Goal: Task Accomplishment & Management: Complete application form

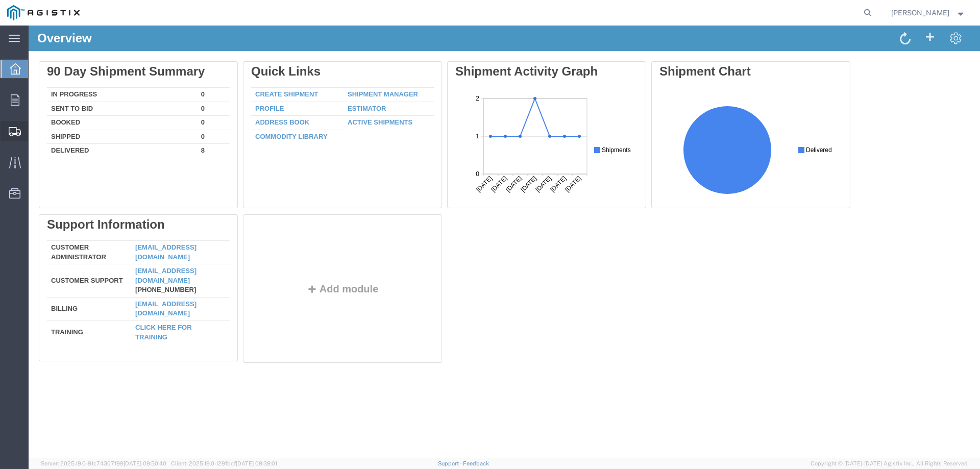
click at [0, 0] on span "Create Shipment" at bounding box center [0, 0] width 0 height 0
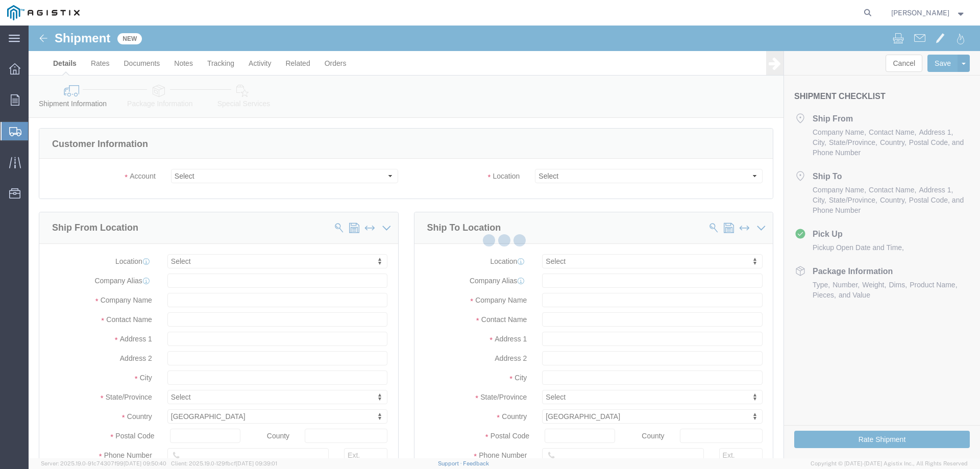
select select
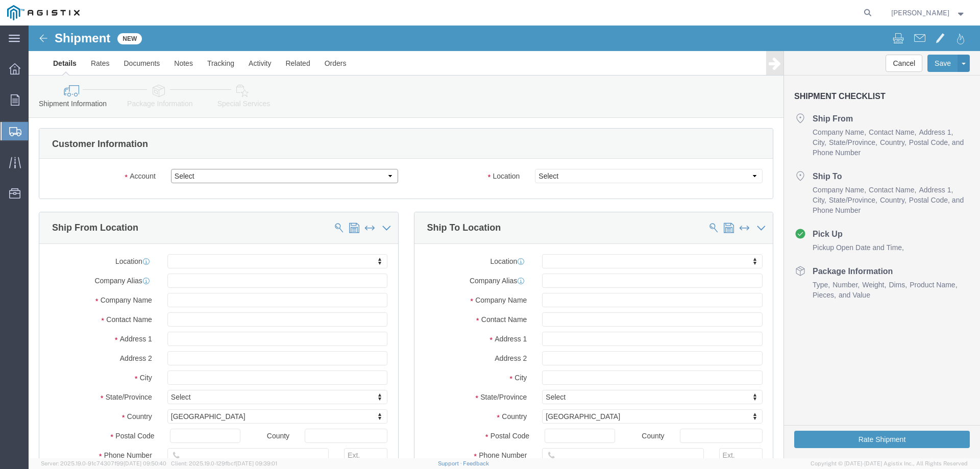
click select "Select PG&E Vault Pressure Control LLC"
select select "9596"
click select "Select PG&E Vault Pressure Control LLC"
select select "PURCHORD"
select select
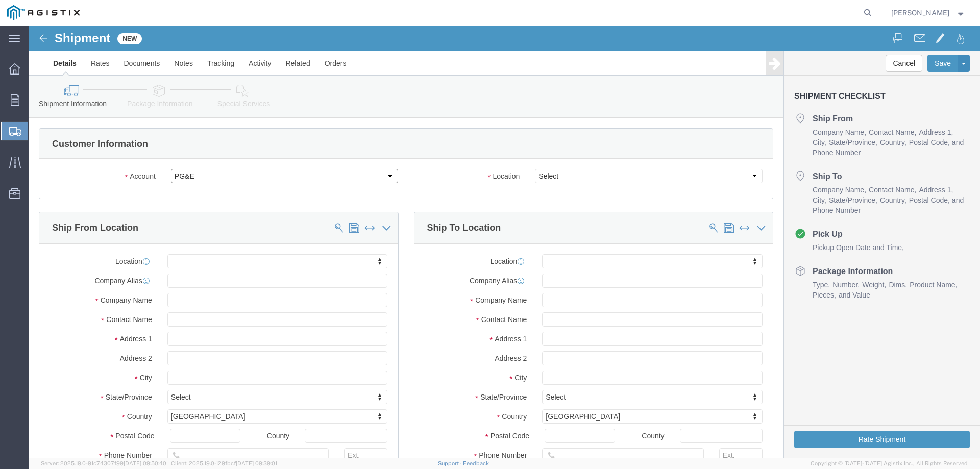
select select
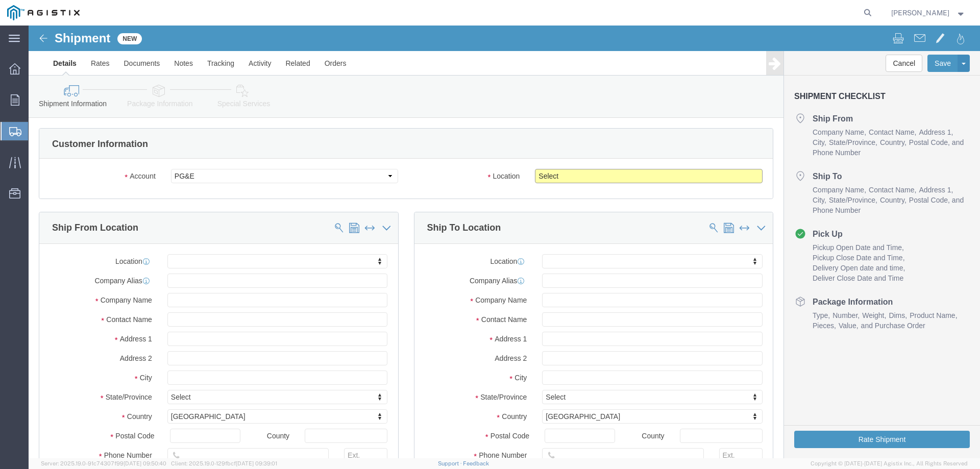
click select "Select All Others [GEOGRAPHIC_DATA] [GEOGRAPHIC_DATA] [GEOGRAPHIC_DATA] [GEOGRA…"
select select "23082"
click select "Select All Others [GEOGRAPHIC_DATA] [GEOGRAPHIC_DATA] [GEOGRAPHIC_DATA] [GEOGRA…"
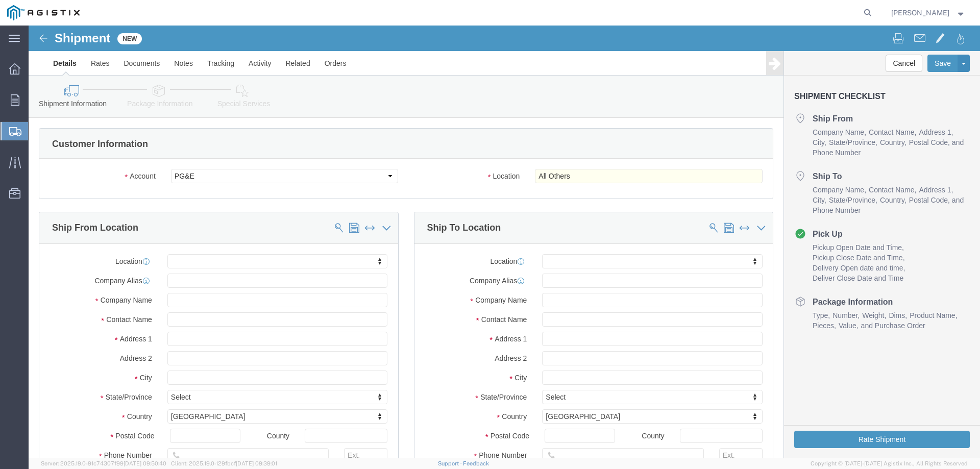
click div "Location Select All Others [GEOGRAPHIC_DATA] [GEOGRAPHIC_DATA] [GEOGRAPHIC_DATA…"
click input "text"
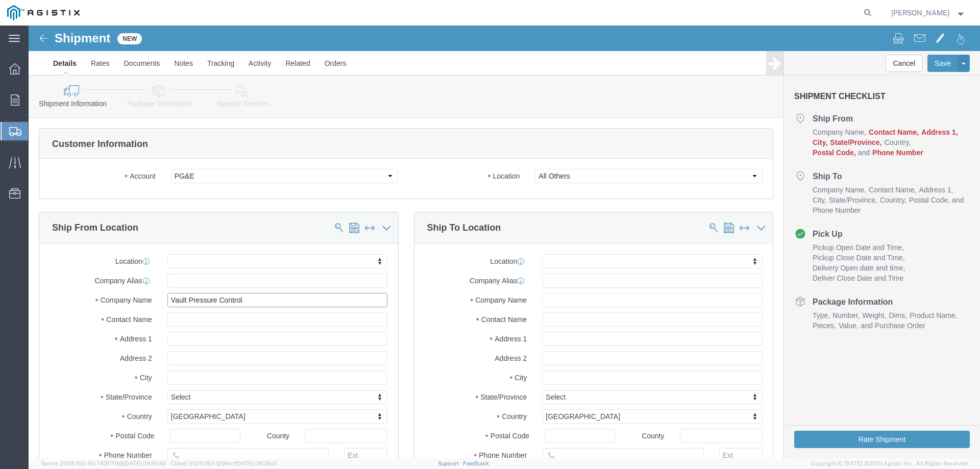
type input "Vault Pressure Control"
click input "text"
type input "J"
type input "[PERSON_NAME]"
click input "text"
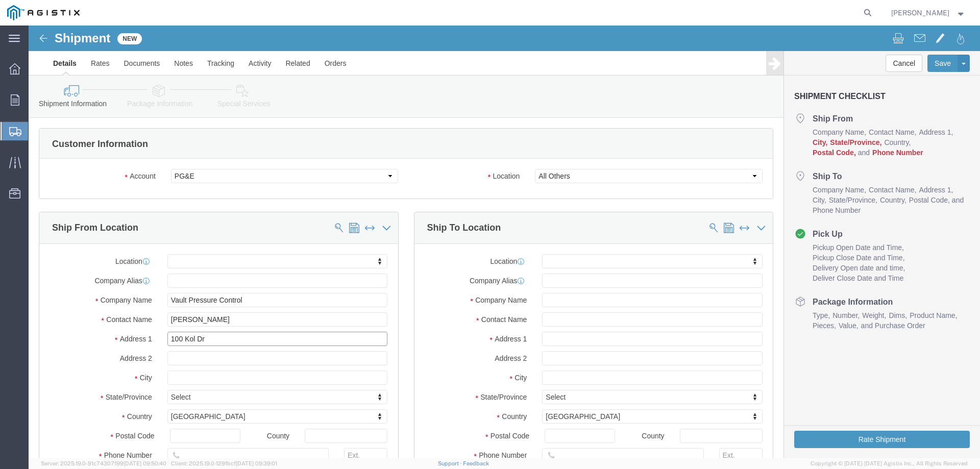
type input "100 Kol Dr"
select select
type input "[PERSON_NAME]"
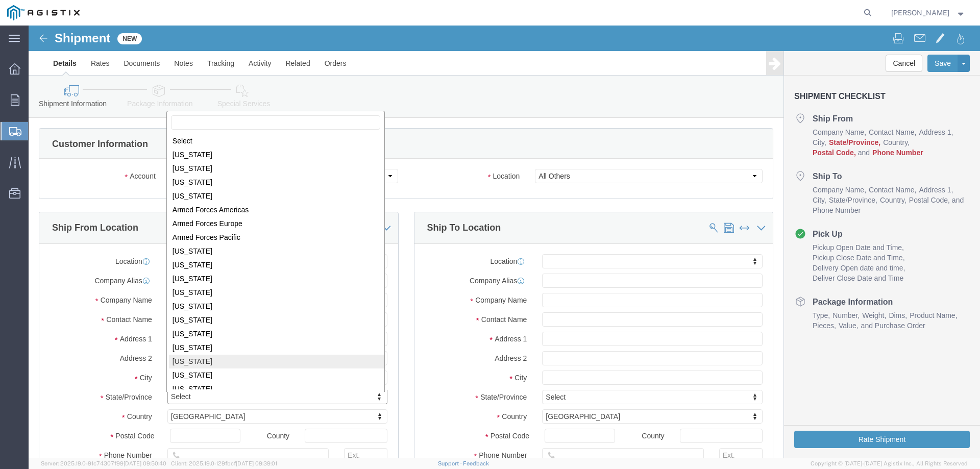
scroll to position [2, 0]
select select
select select "CO"
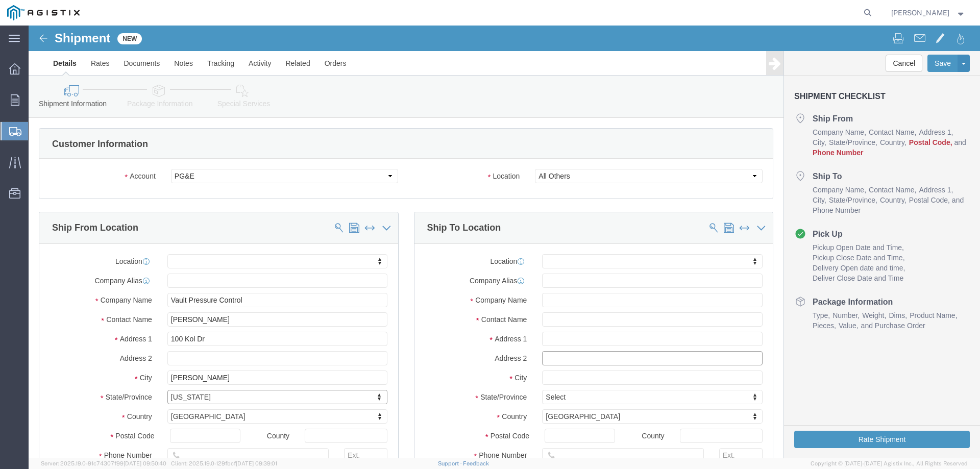
click div "Ship To Location Location My Profile Location (OBSOLETE) [GEOGRAPHIC_DATA] SC -…"
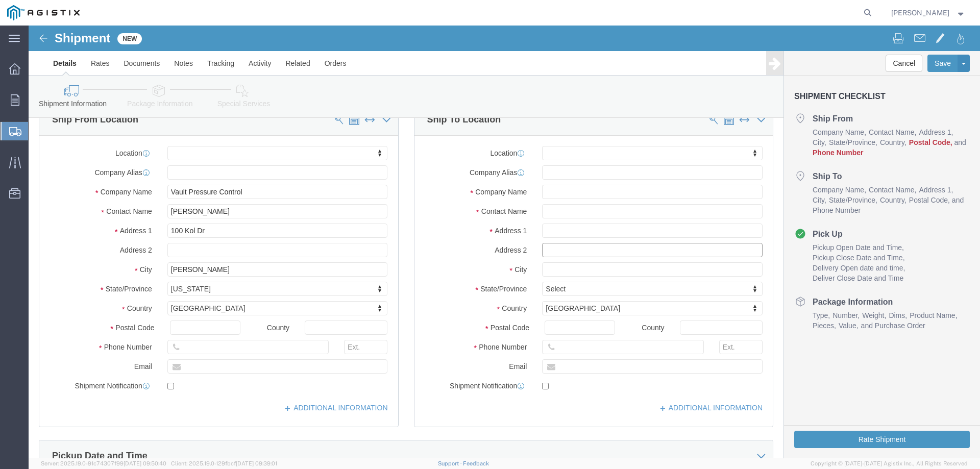
scroll to position [153, 0]
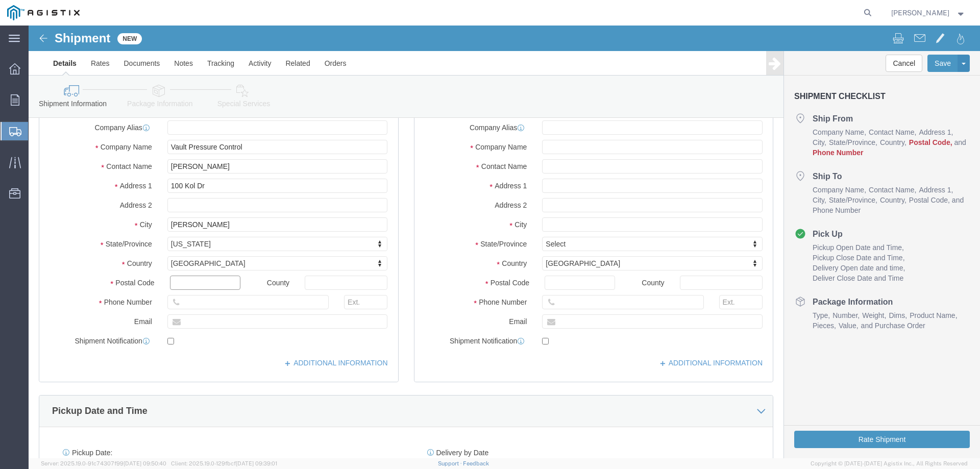
click input "text"
type input "70518"
select select
click div "70518"
click input "text"
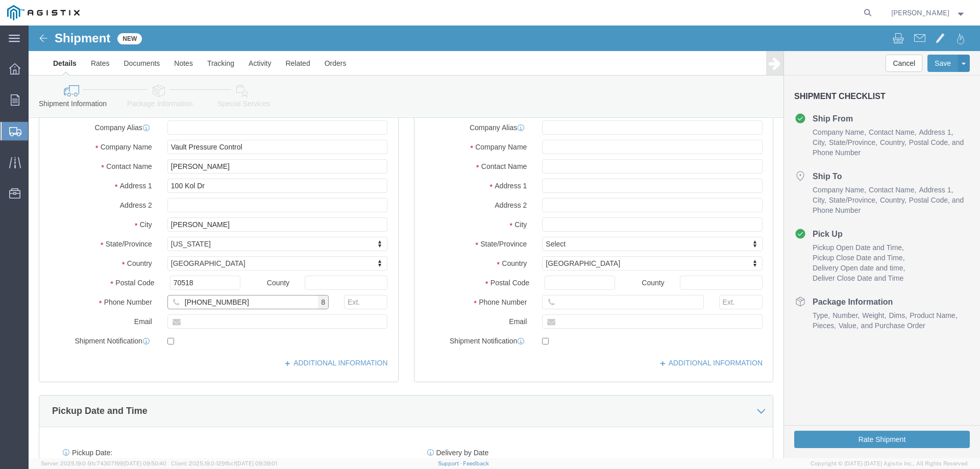
type input "[PHONE_NUMBER]"
click div "Ship To Location Location My Profile Location (OBSOLETE) [GEOGRAPHIC_DATA] SC -…"
drag, startPoint x: 208, startPoint y: 297, endPoint x: 214, endPoint y: 297, distance: 6.1
click input "text"
type input "[PERSON_NAME][EMAIL_ADDRESS][PERSON_NAME][DOMAIN_NAME]"
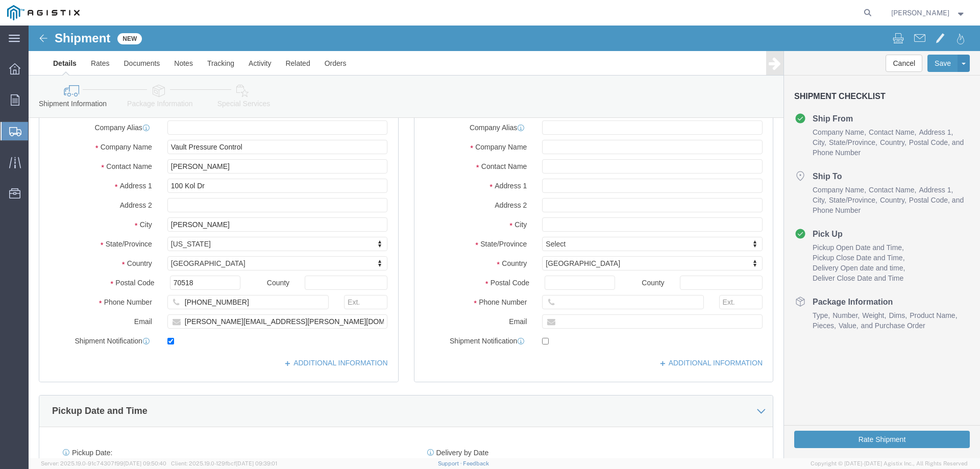
checkbox input "true"
click div "Ship To Location Location My Profile Location (OBSOLETE) [GEOGRAPHIC_DATA] SC -…"
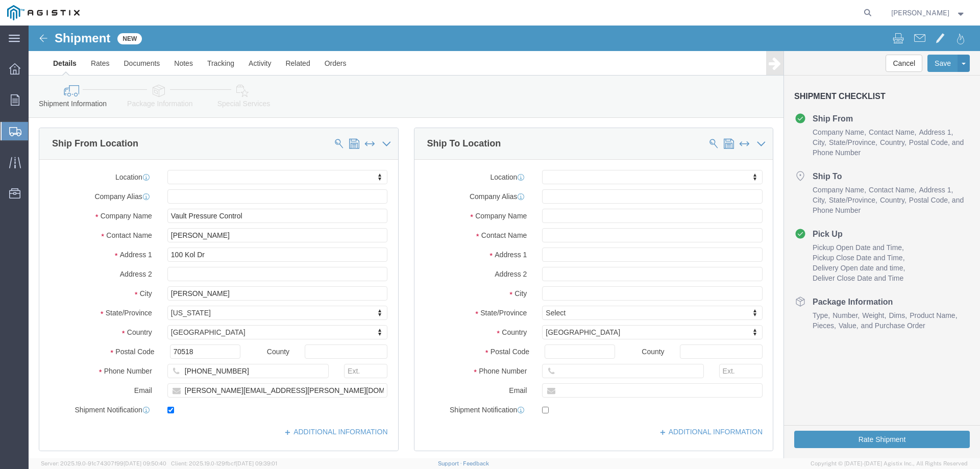
scroll to position [102, 0]
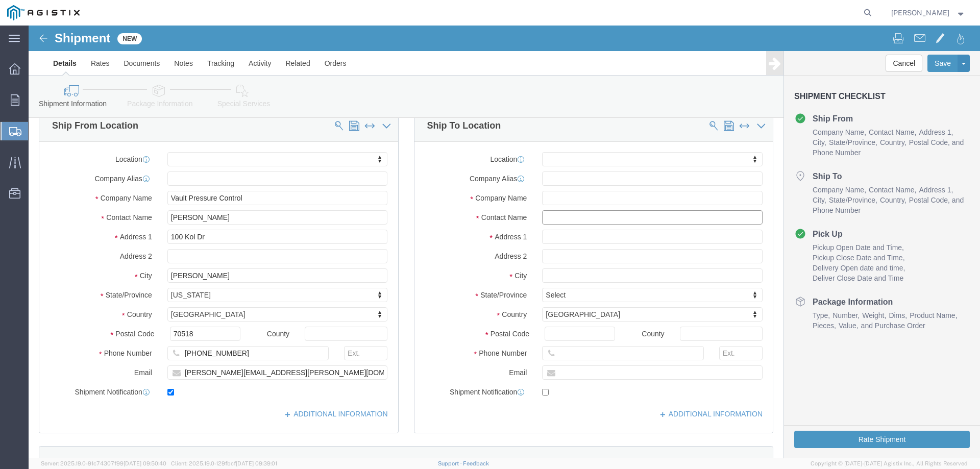
click input "text"
type input "[PERSON_NAME]"
click input "text"
type input "[STREET_ADDRESS]"
select select
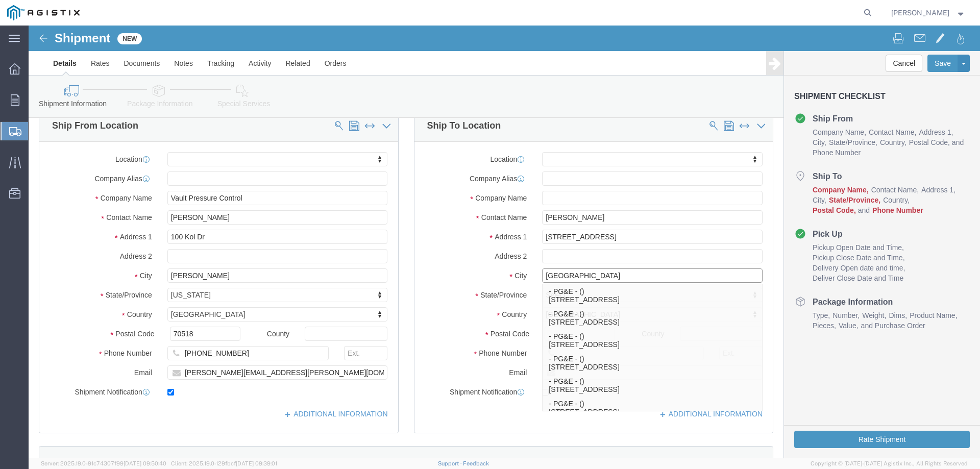
type input "[GEOGRAPHIC_DATA]"
click label "State/Province"
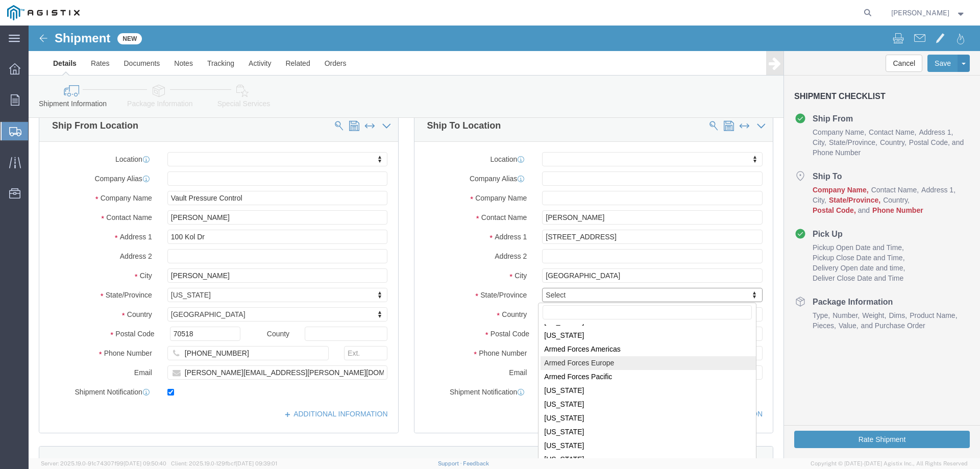
scroll to position [51, 0]
select select
select select "CA"
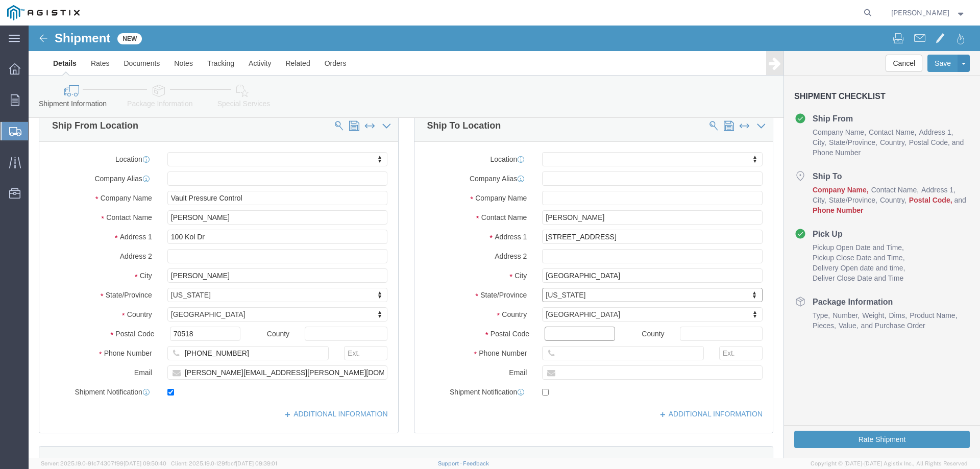
click input "Postal Code"
type input "93314"
select select
click input "text"
type input "[PHONE_NUMBER]"
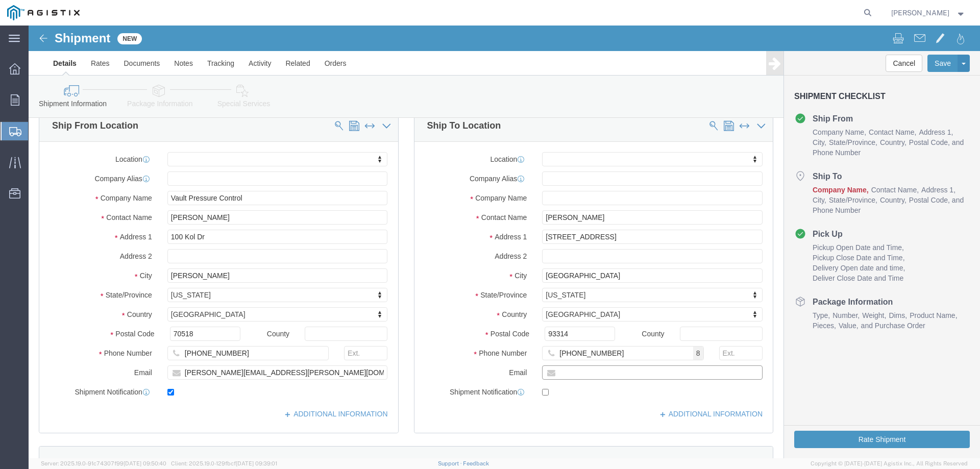
click input "text"
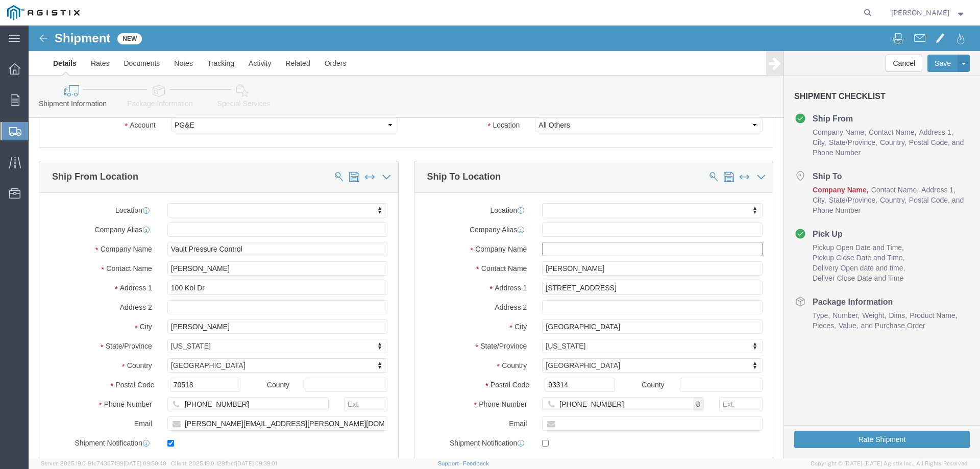
click input "text"
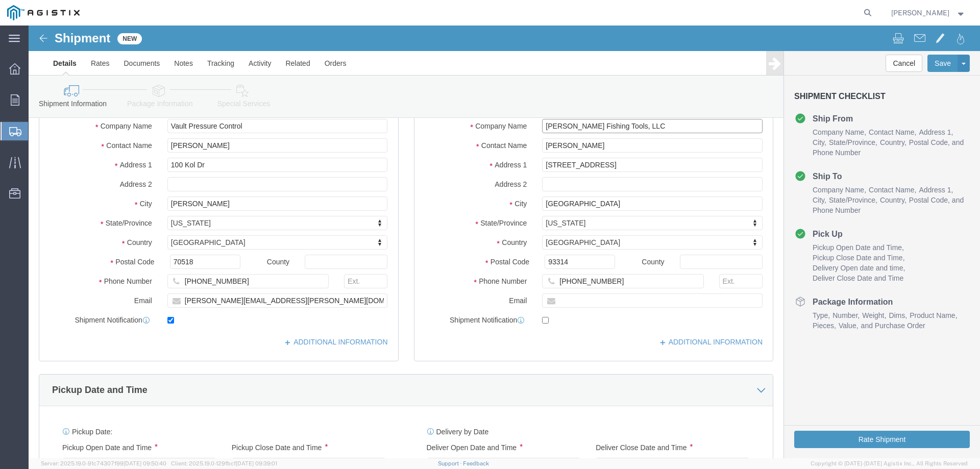
scroll to position [306, 0]
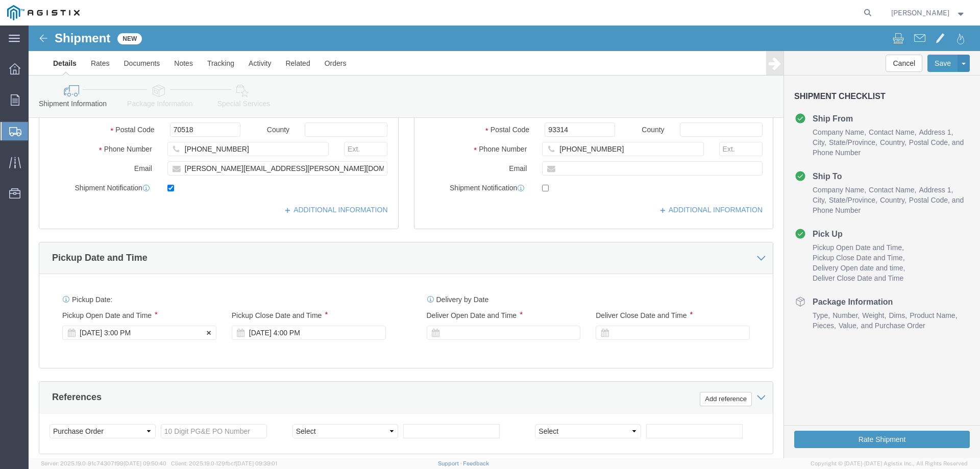
type input "[PERSON_NAME] Fishing Tools, LLC"
click div "[DATE] 3:00 PM"
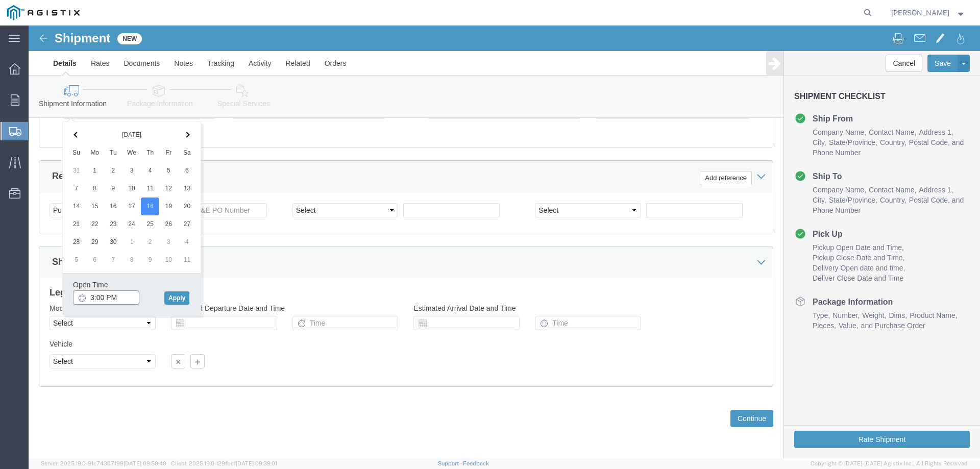
click input "3:00 PM"
type input "7:00 AM"
click button "Apply"
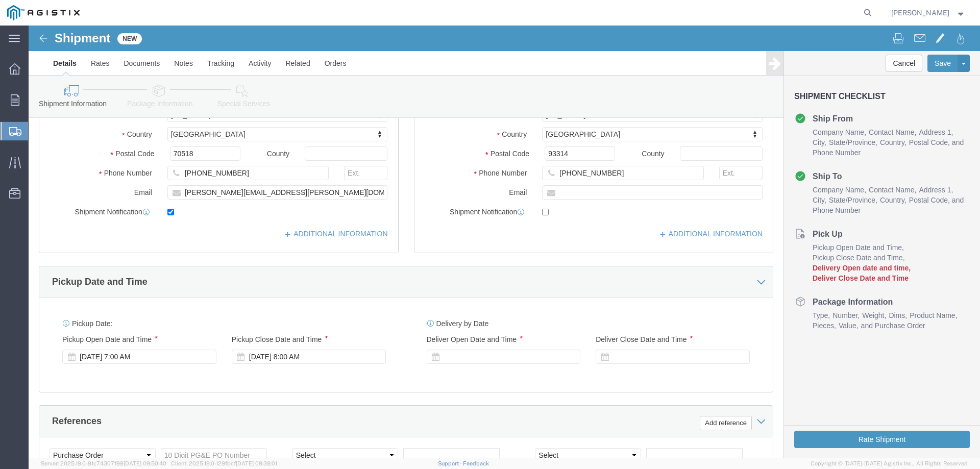
scroll to position [272, 0]
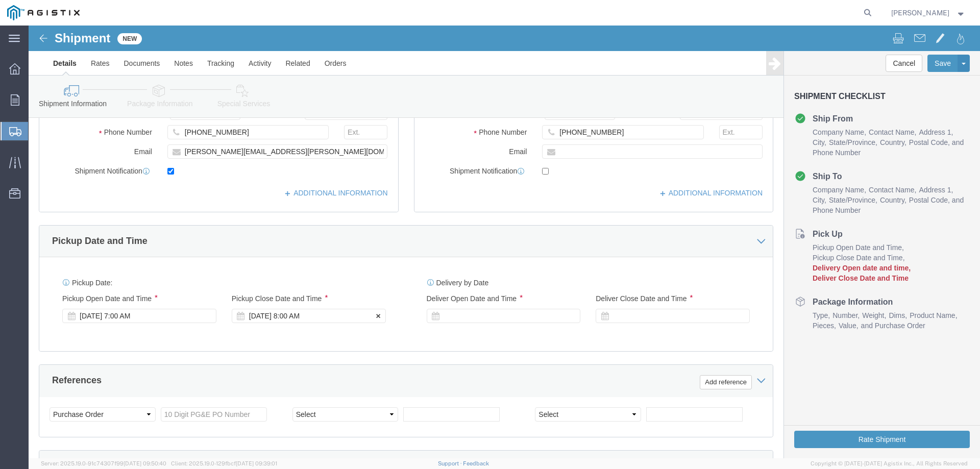
click div "[DATE] 8:00 AM"
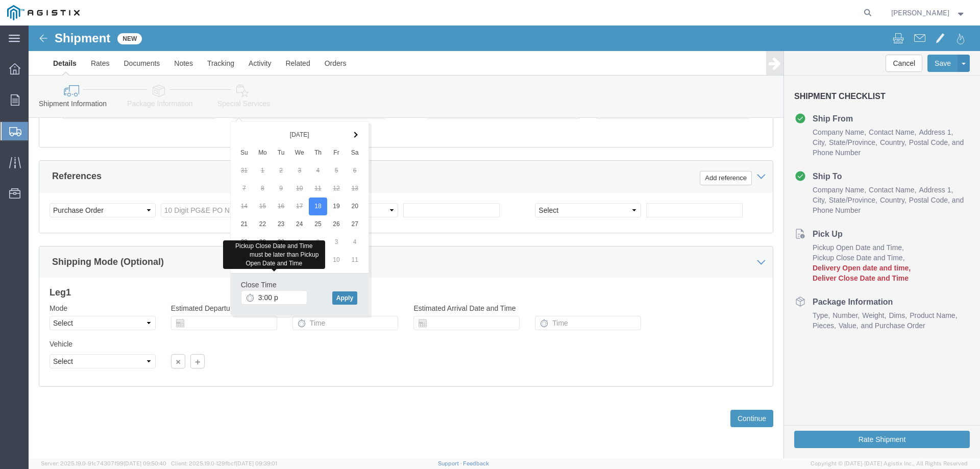
type input "3:00 PM"
click button "Apply"
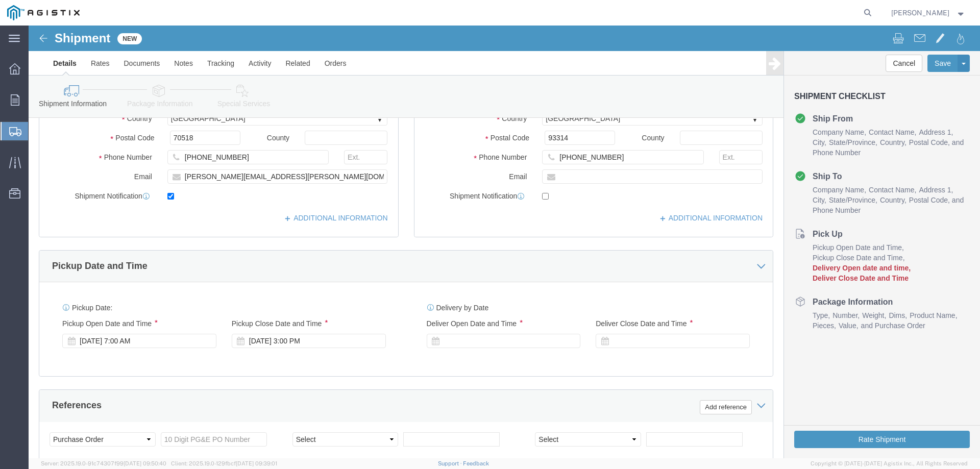
scroll to position [272, 0]
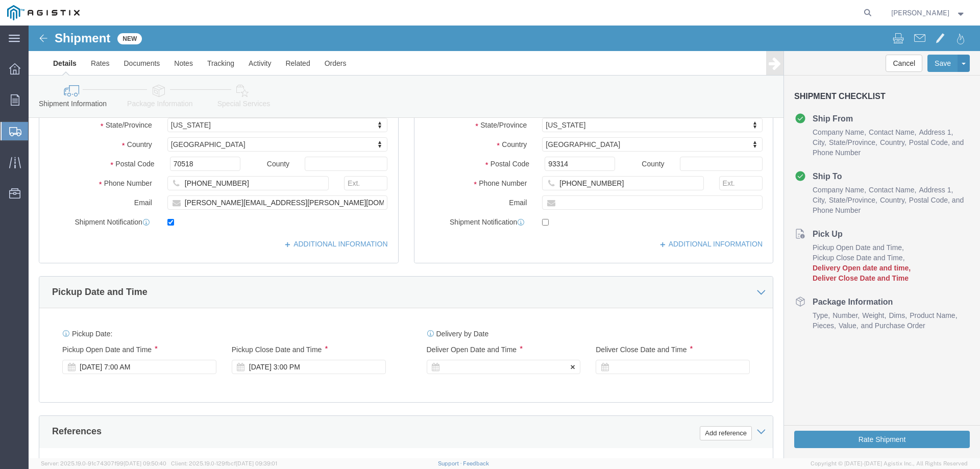
click div
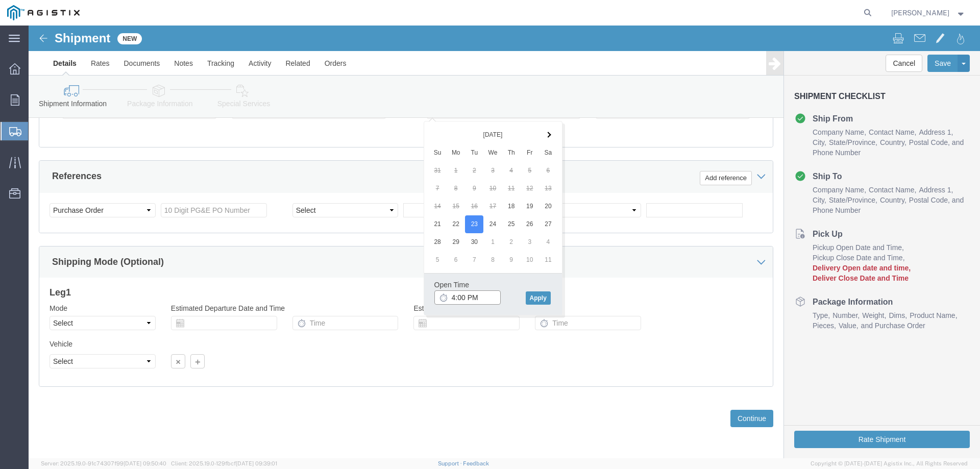
click input "4:00 PM"
type input "8:00 AM"
click button "Apply"
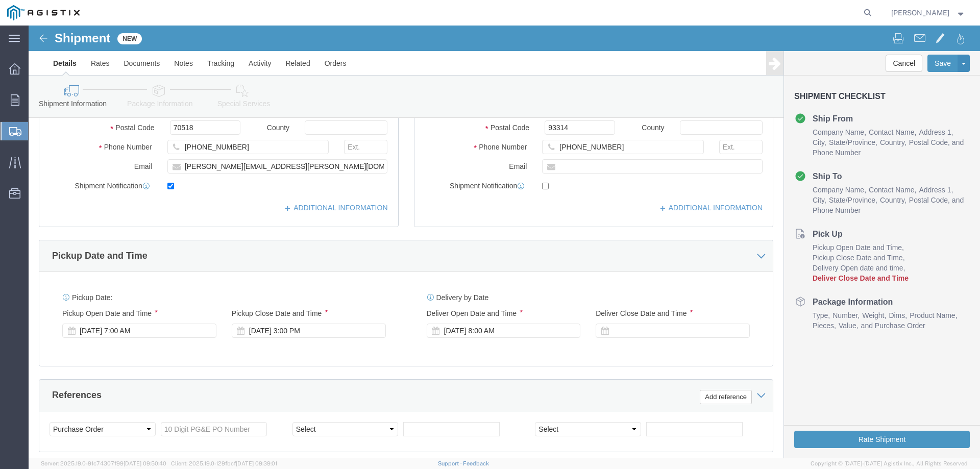
scroll to position [272, 0]
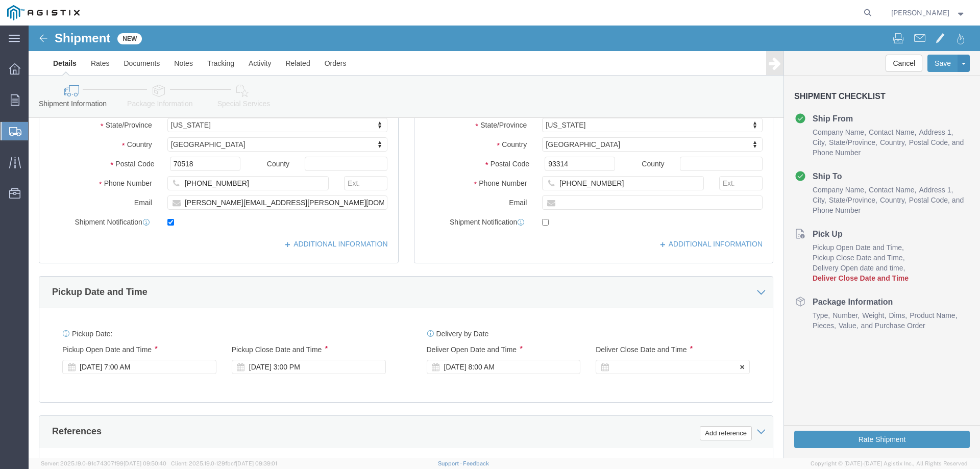
click div
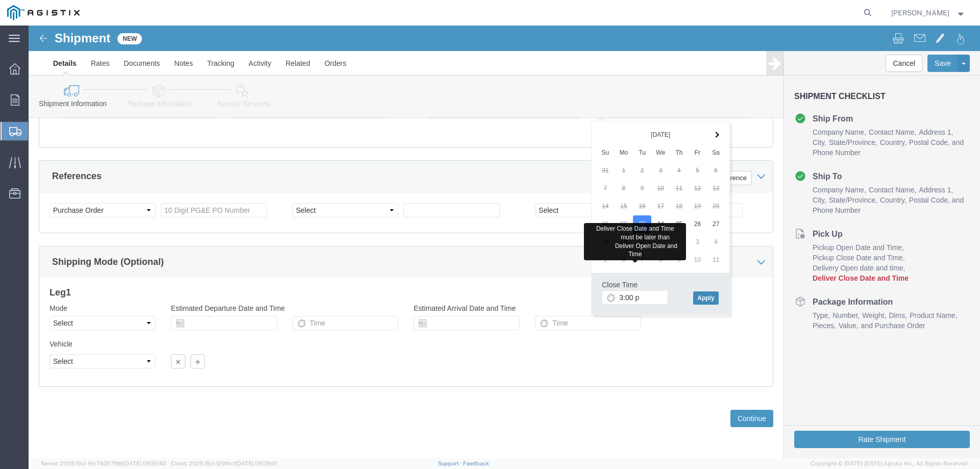
type input "3:00 PM"
click button "Apply"
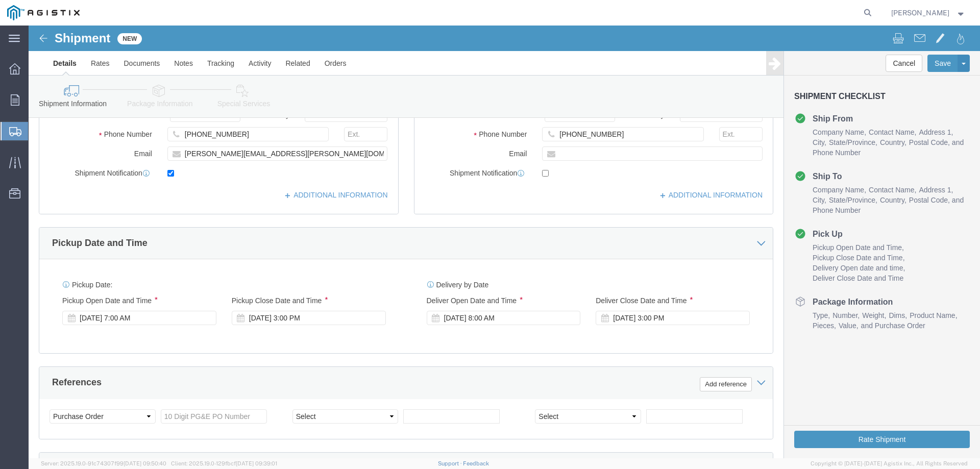
scroll to position [476, 0]
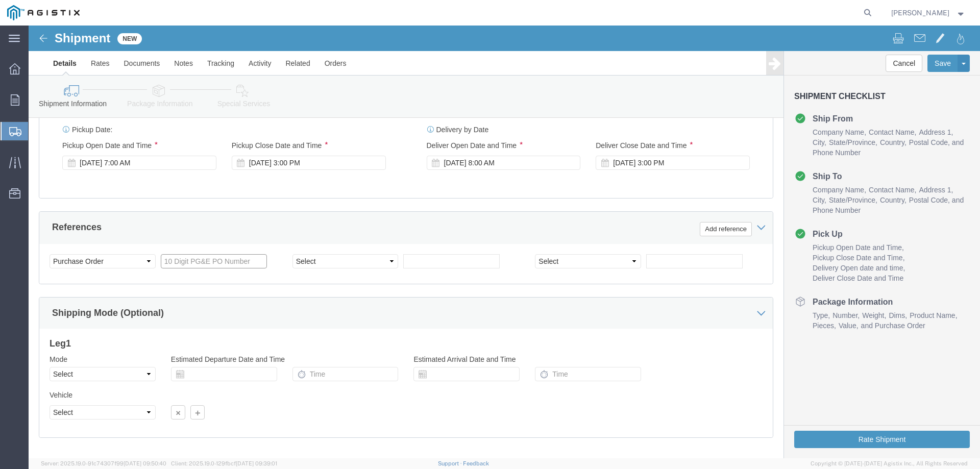
click input "text"
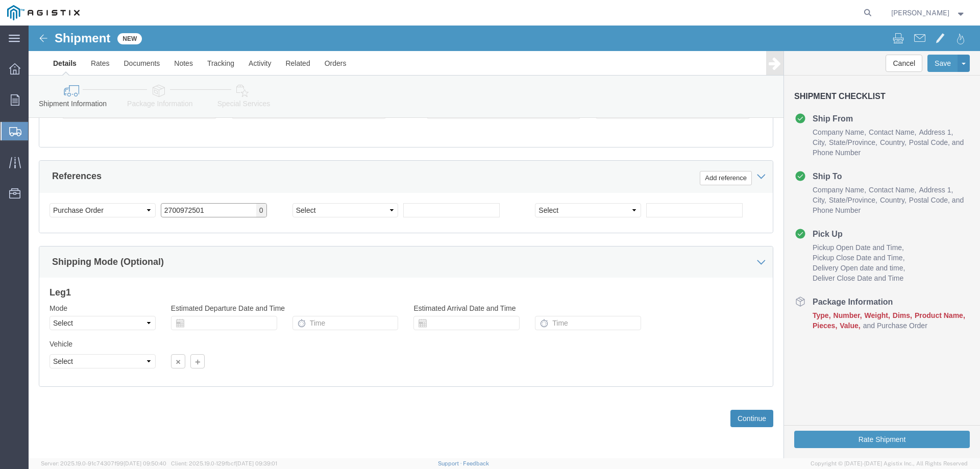
type input "2700972501"
click button "Continue"
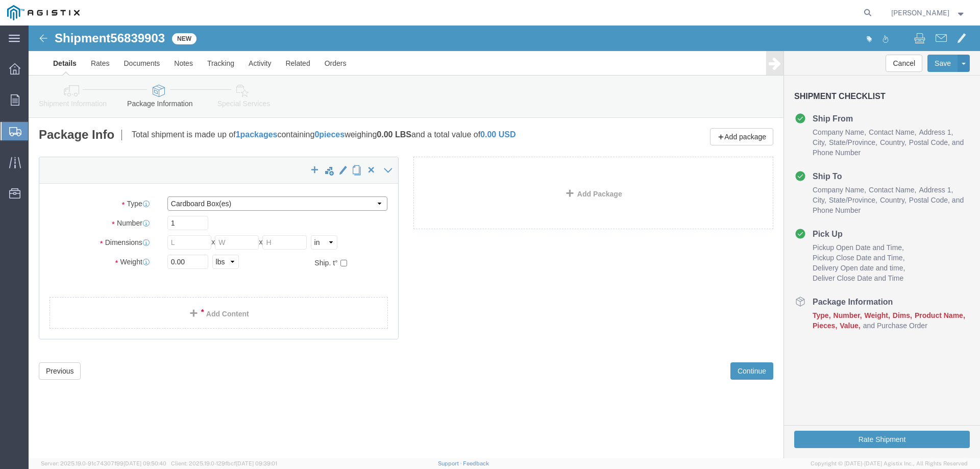
click select "Select Bulk Bundle(s) Cardboard Box(es) Carton(s) Crate(s) Drum(s) (Fiberboard)…"
select select "YRPK"
click select "Select Bulk Bundle(s) Cardboard Box(es) Carton(s) Crate(s) Drum(s) (Fiberboard)…"
click input "text"
type input "72"
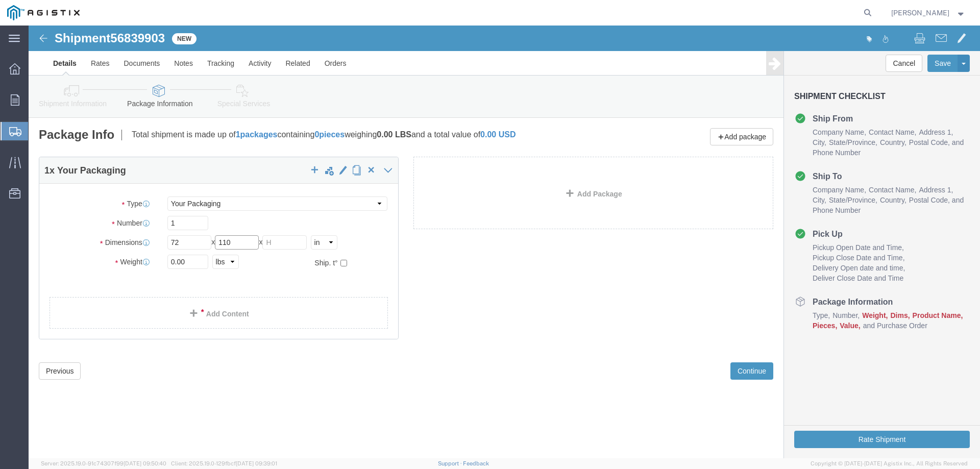
type input "110"
type input "54"
type input "7500"
click link "Add Content"
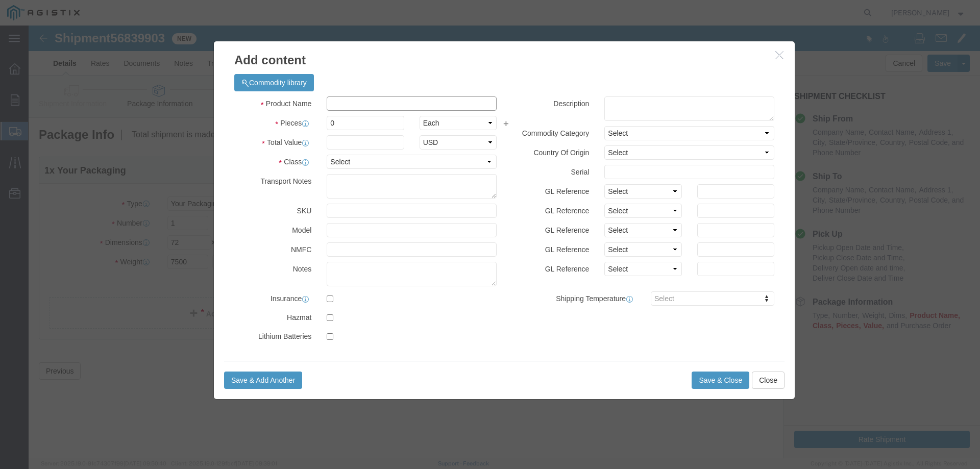
click input "text"
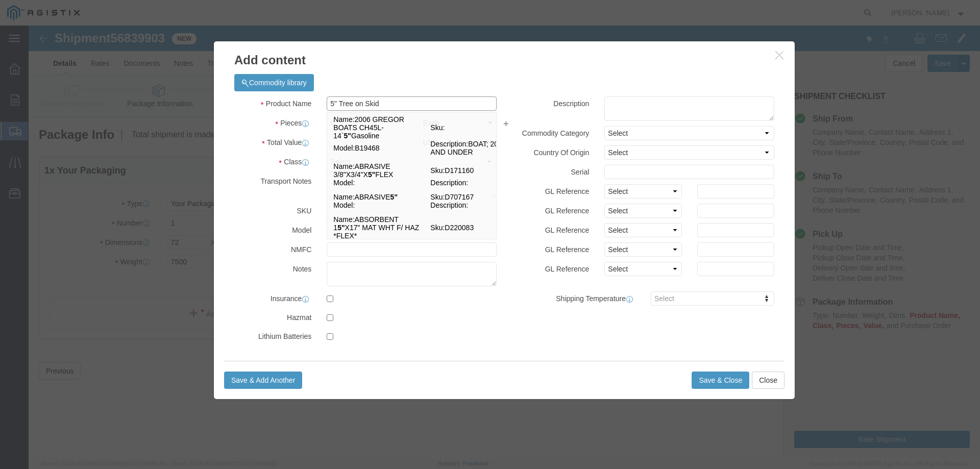
type input "5" Tree on Skid"
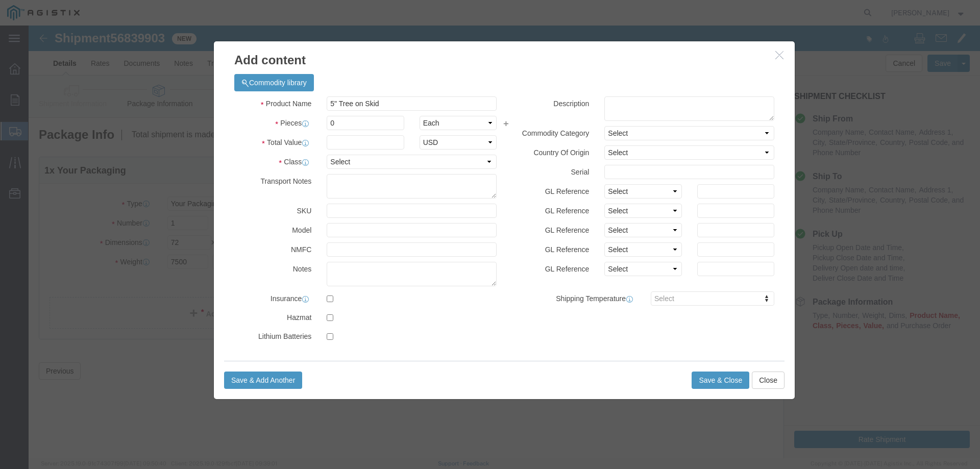
click label "Description"
click input "0"
type input "1"
click input "text"
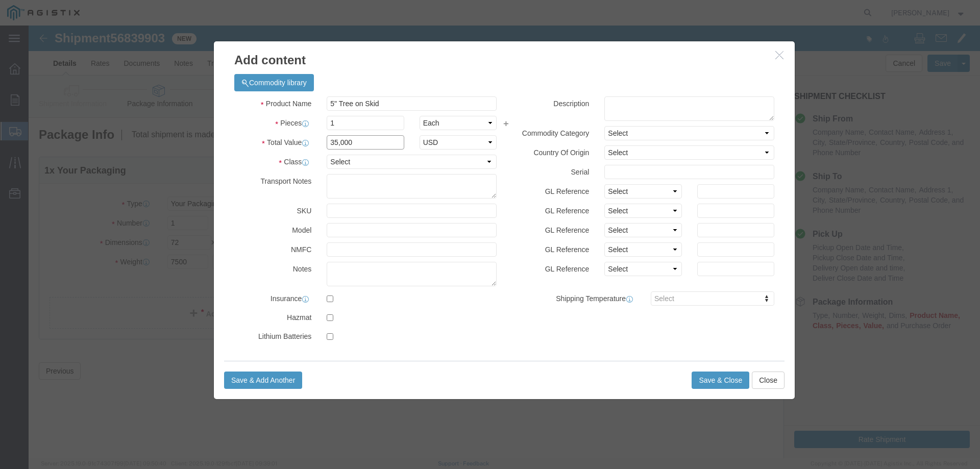
type input "35,000"
drag, startPoint x: 326, startPoint y: 137, endPoint x: 329, endPoint y: 142, distance: 5.3
click select "Select 50 55 60 65 70 85 92.5 100 125 175 250 300 400"
select select "60"
click select "Select 50 55 60 65 70 85 92.5 100 125 175 250 300 400"
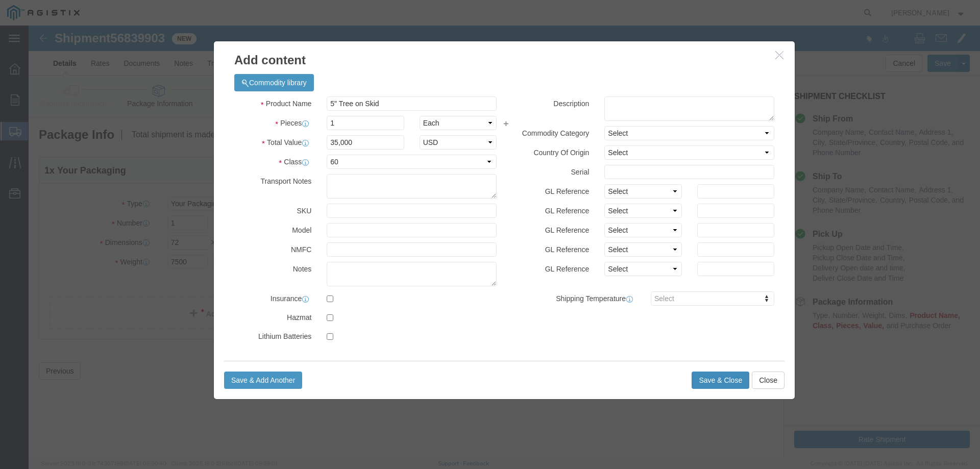
click button "Save & Close"
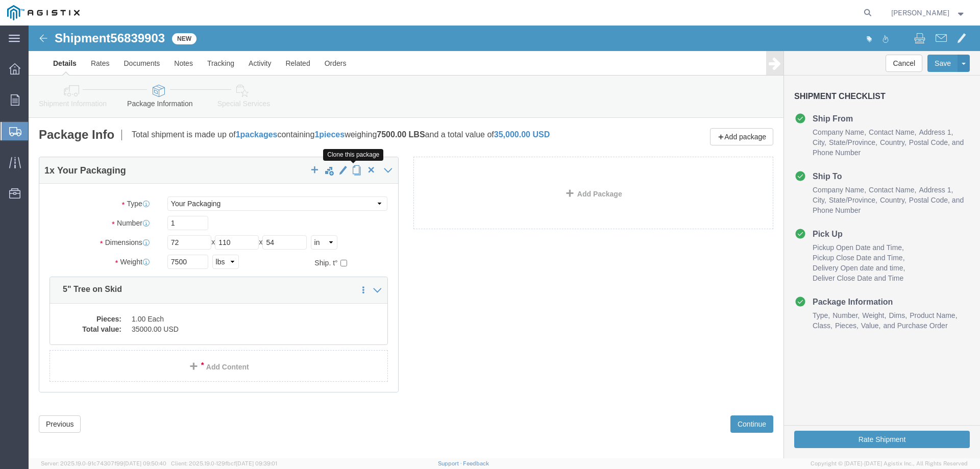
click span "button"
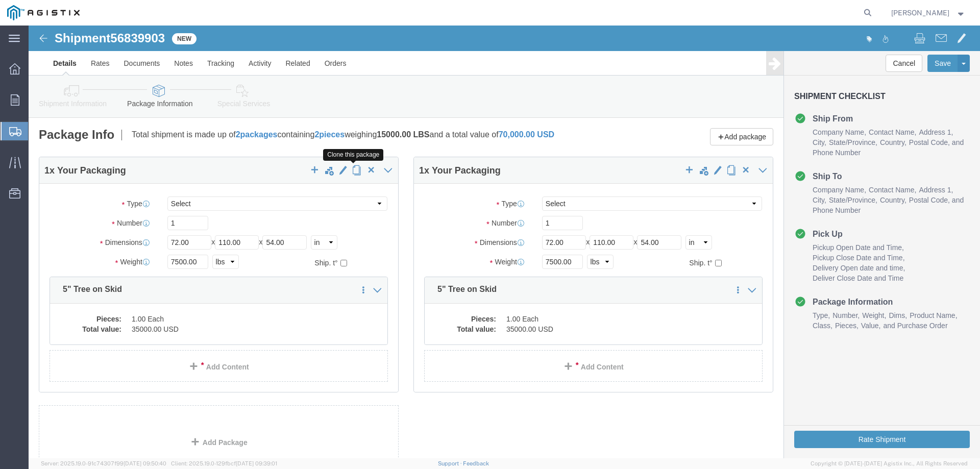
click span "button"
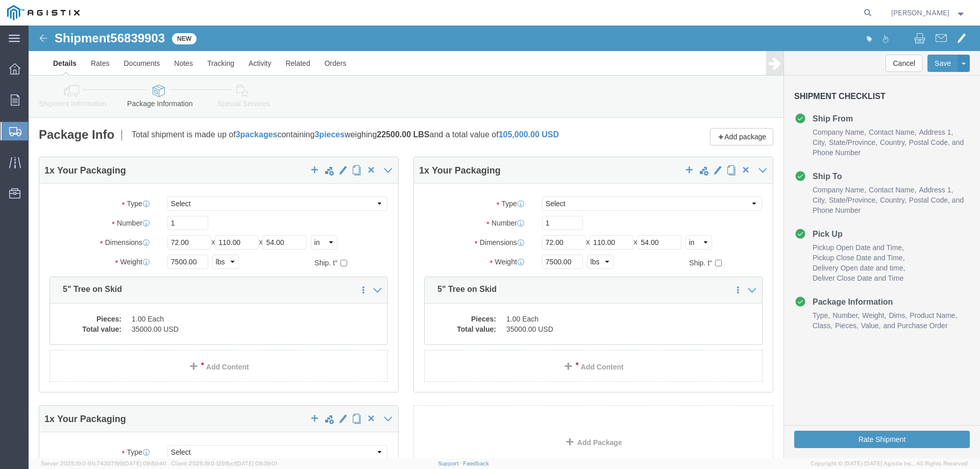
scroll to position [254, 0]
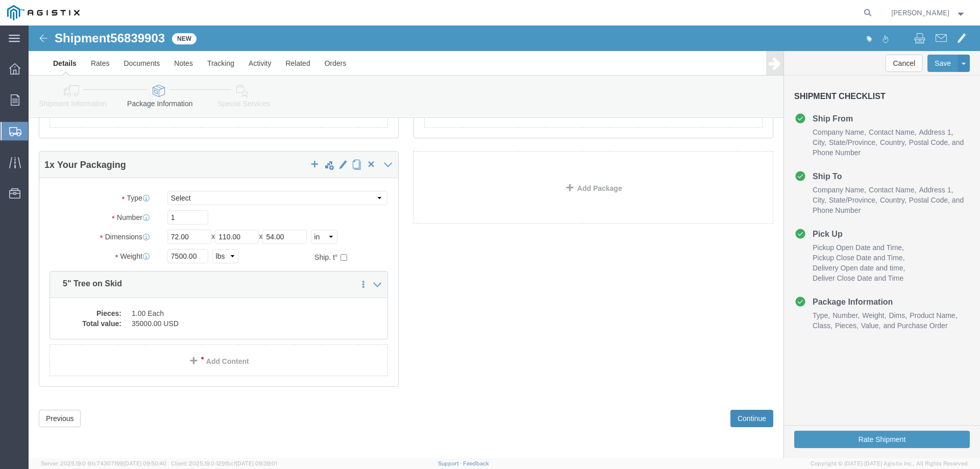
click button "Continue"
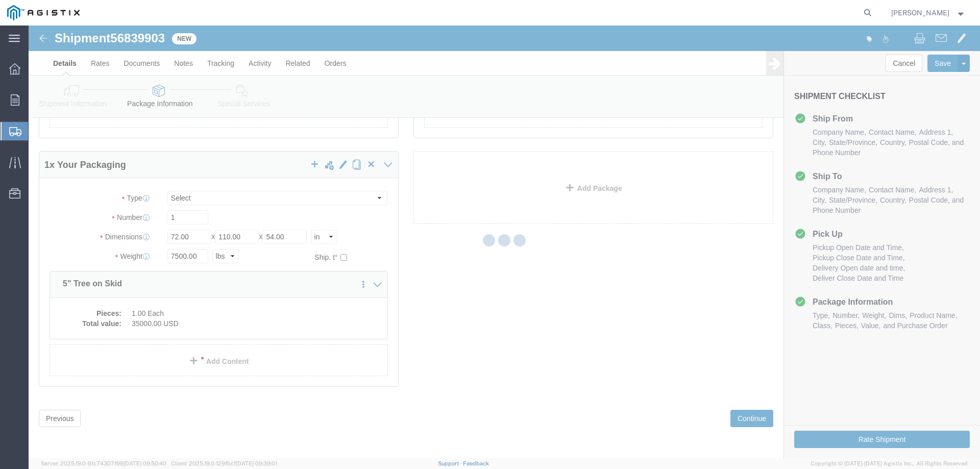
select select
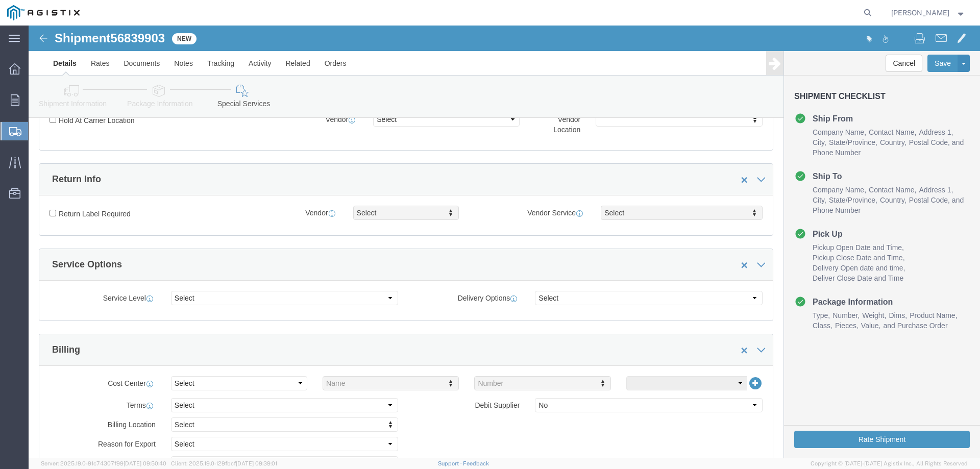
scroll to position [0, 0]
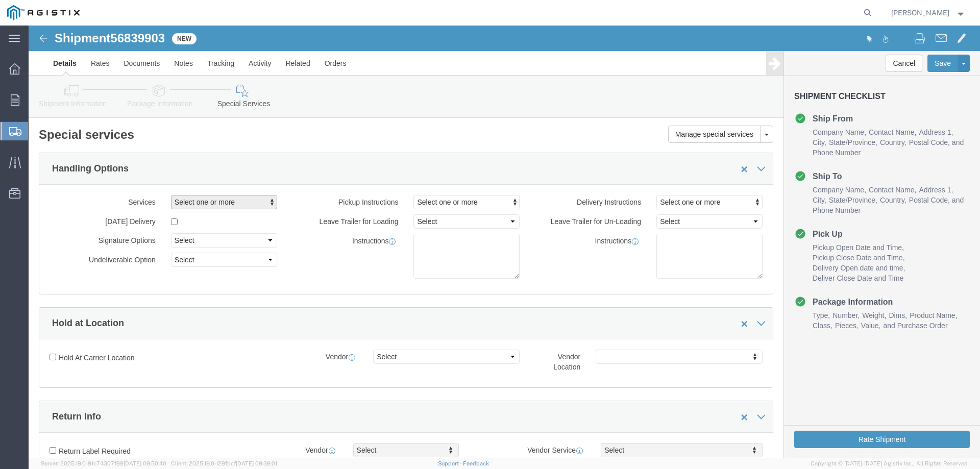
click span "Select one or more"
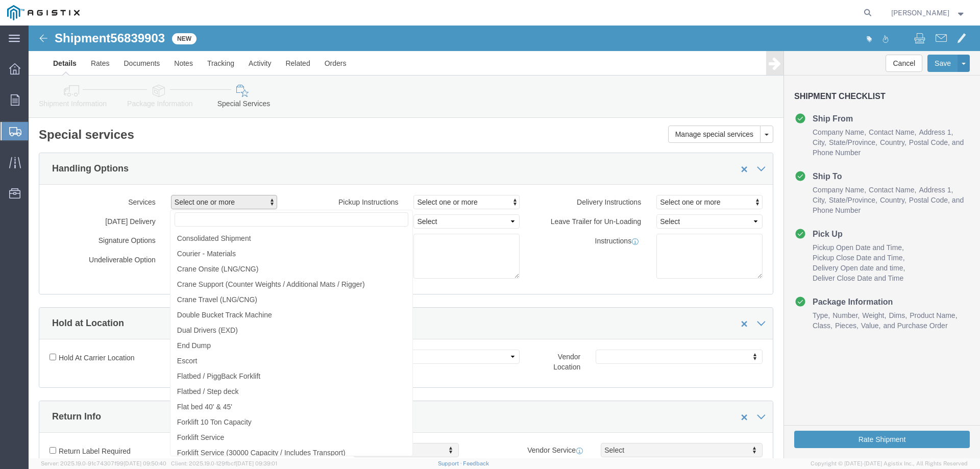
scroll to position [714, 0]
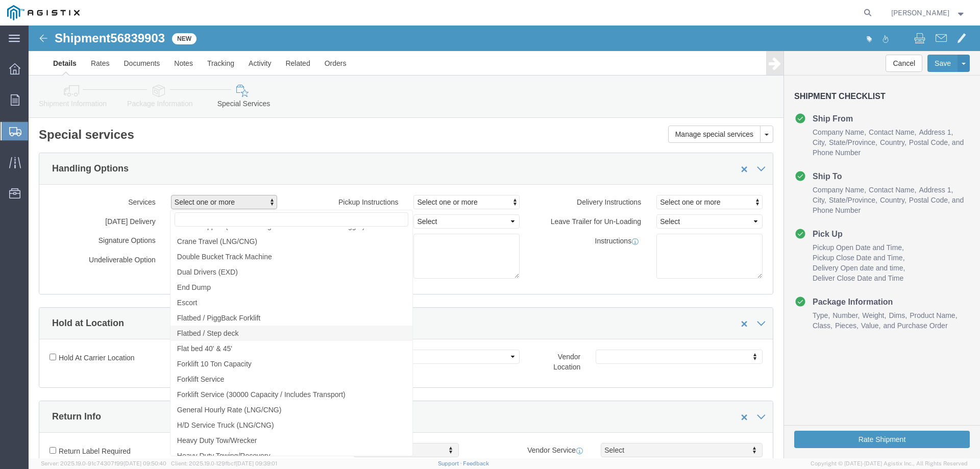
click span "Flatbed / Step deck"
select select "VEHICLE_STEP"
click div "Services Flatbed / Step deck 10 [PERSON_NAME] 12 ton Crane (25,000 lb cap) 3 Ax…"
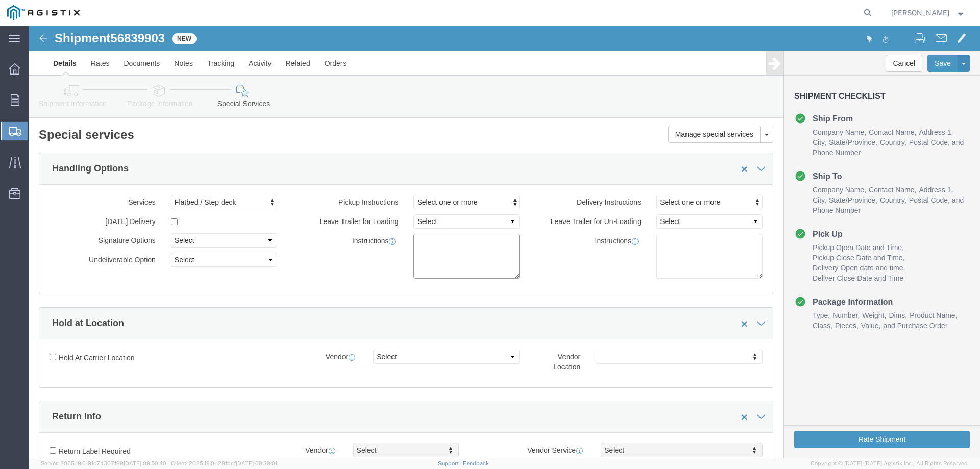
click textarea
type textarea "p"
type textarea "Please call [PERSON_NAME] to schedule pickup."
click textarea
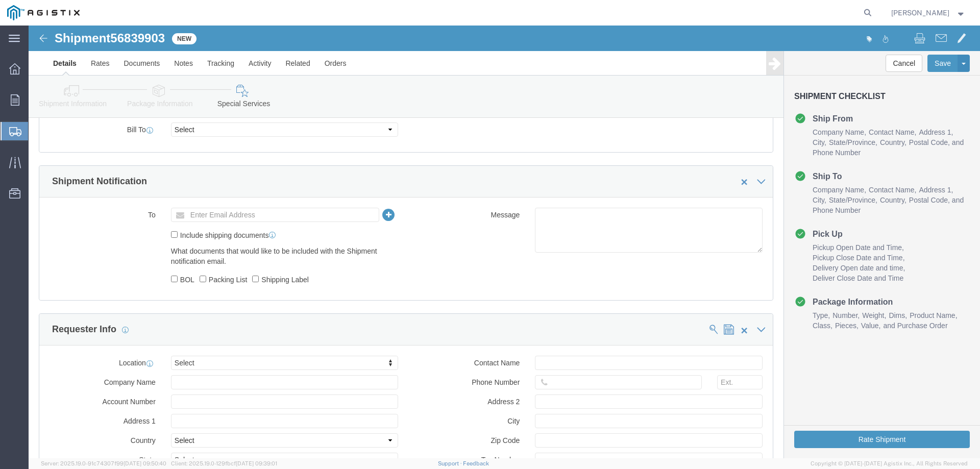
scroll to position [612, 0]
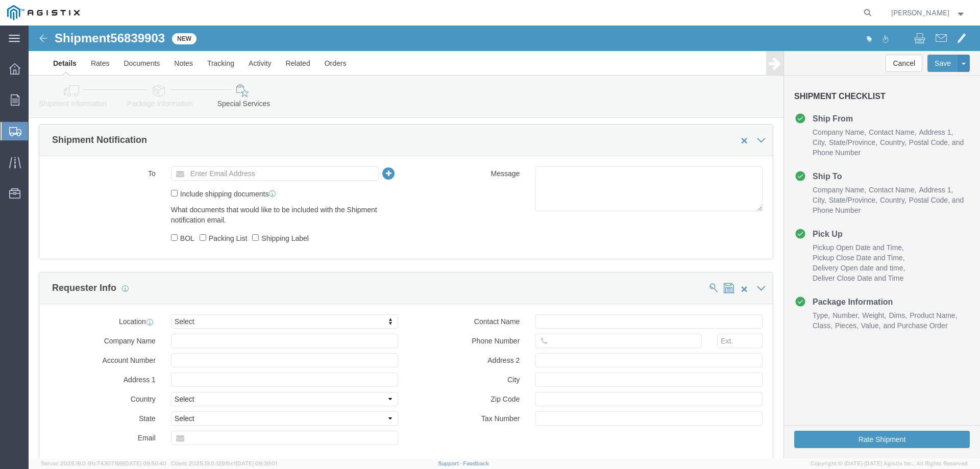
type textarea "Driver must call any of the below contacts in order to schedule delivery. [PERS…"
click input "text"
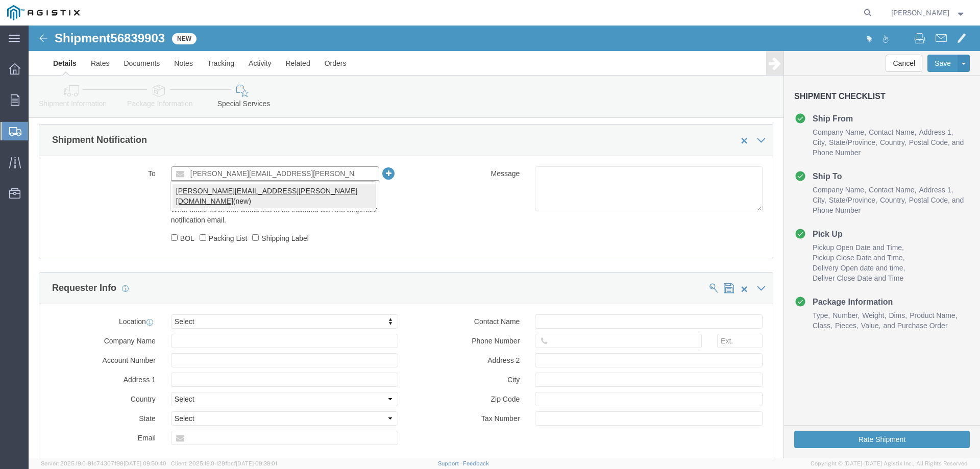
type input "[PERSON_NAME][EMAIL_ADDRESS][PERSON_NAME][DOMAIN_NAME]"
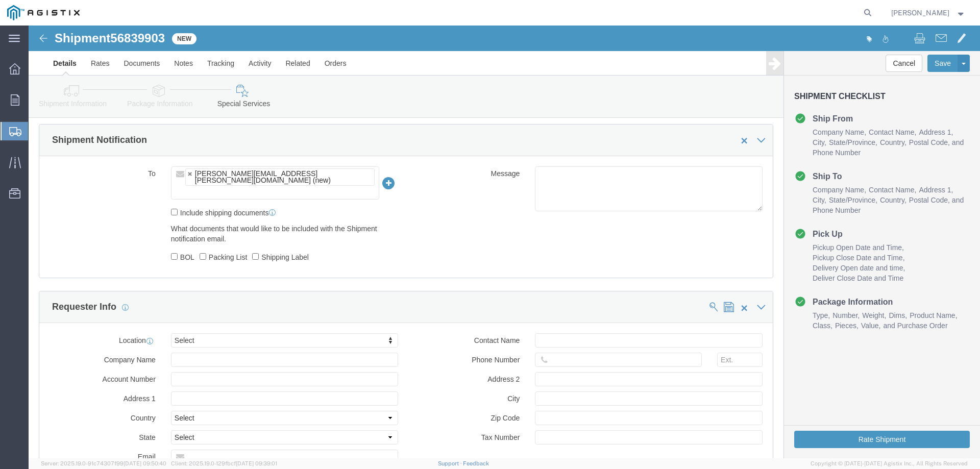
click div "Message"
click input "Include shipping documents"
checkbox input "true"
click input "BOL"
checkbox input "true"
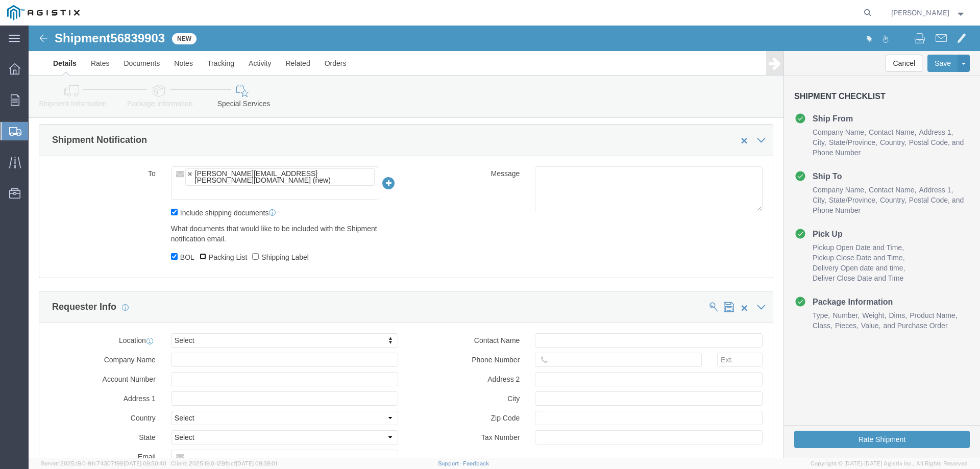
click input "Packing List"
checkbox input "true"
click label "Shipping Label"
click input "Shipping Label"
checkbox input "true"
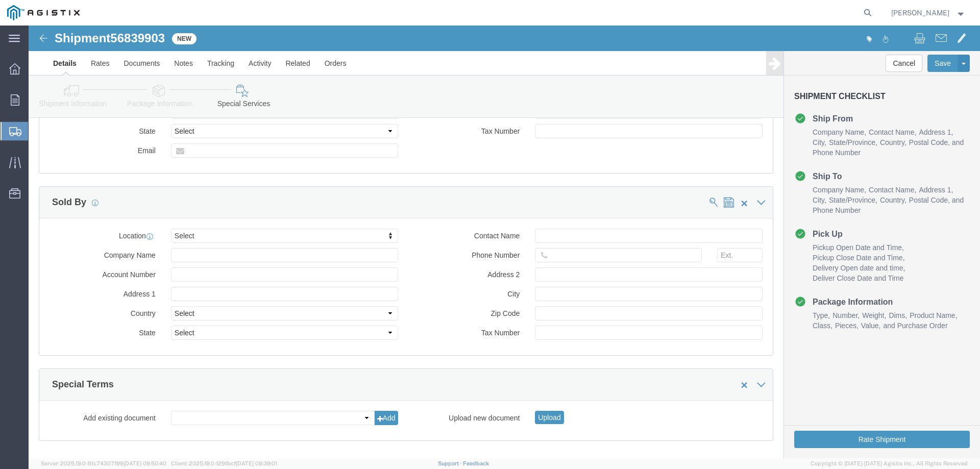
scroll to position [954, 0]
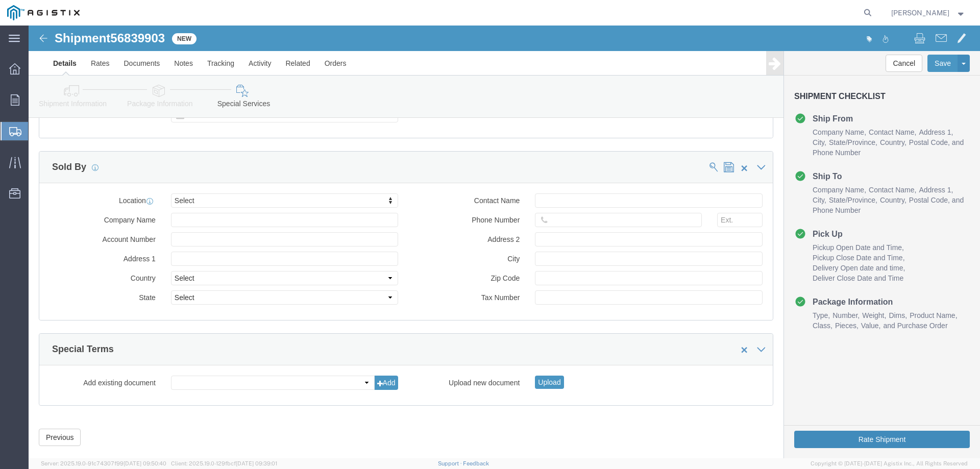
click button "Rate Shipment"
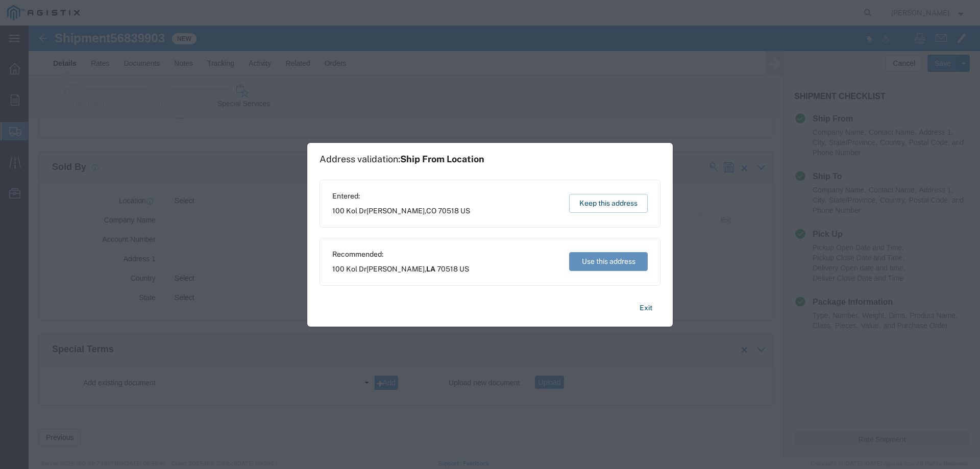
click at [631, 261] on button "Use this address" at bounding box center [608, 261] width 79 height 19
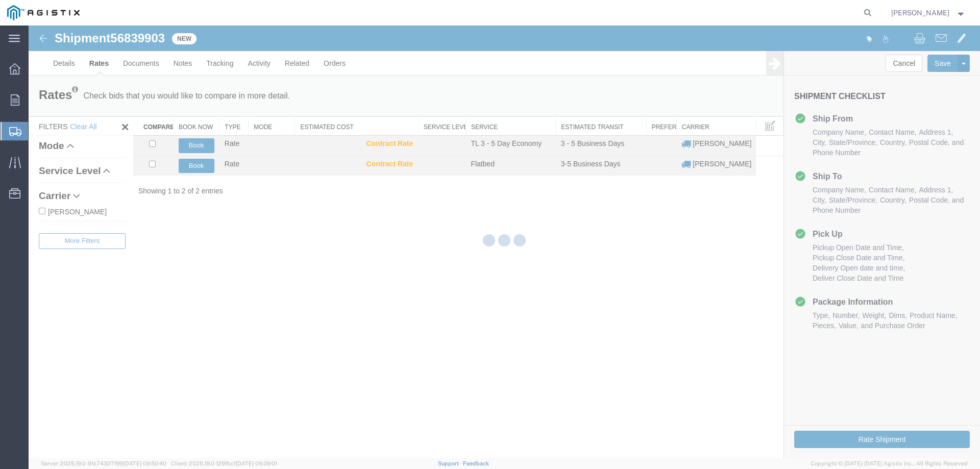
scroll to position [0, 0]
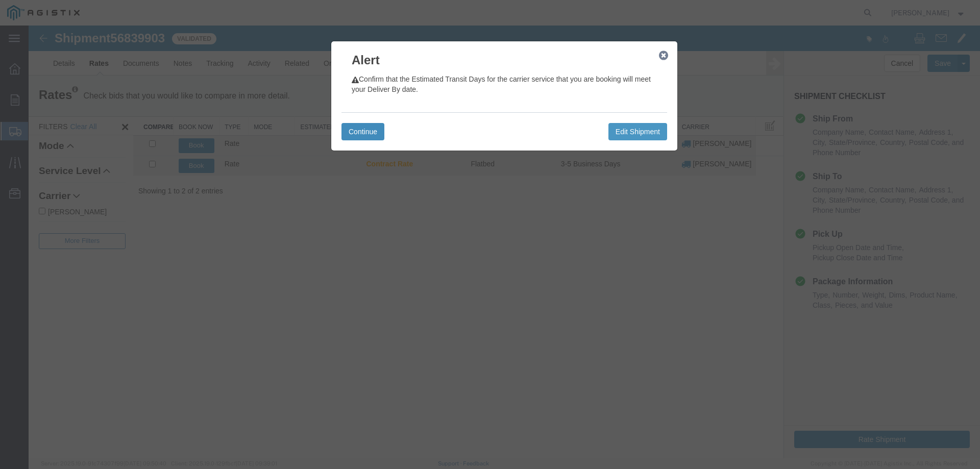
click at [374, 135] on button "Continue" at bounding box center [362, 131] width 43 height 17
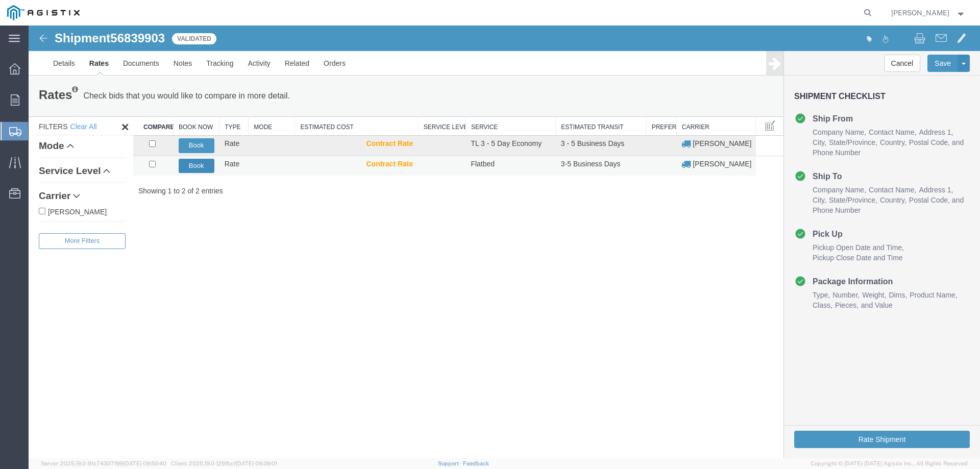
click at [202, 165] on button "Book" at bounding box center [197, 166] width 36 height 15
